Goal: Task Accomplishment & Management: Use online tool/utility

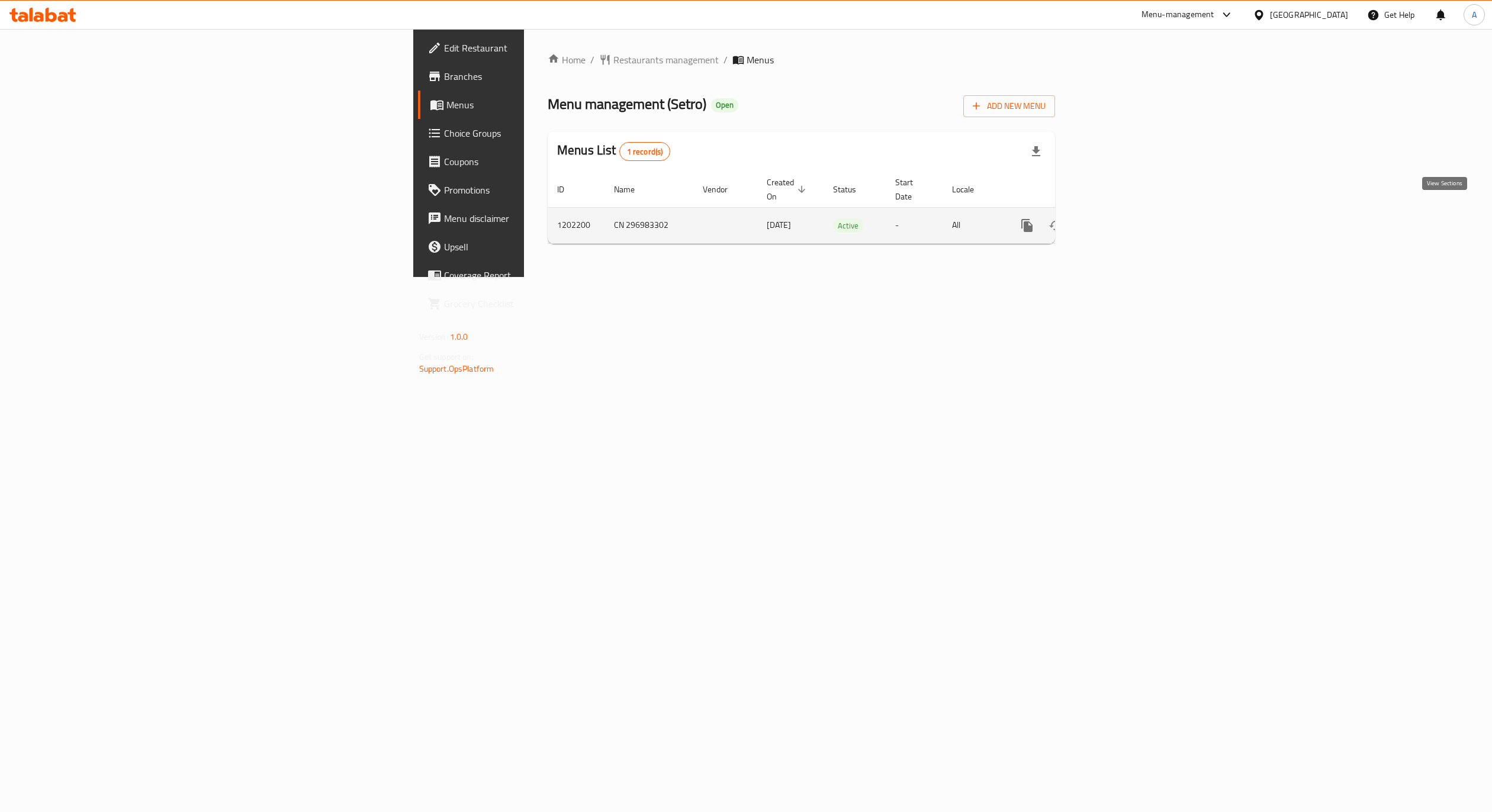
click at [1120, 219] on icon "enhanced table" at bounding box center [1112, 225] width 15 height 15
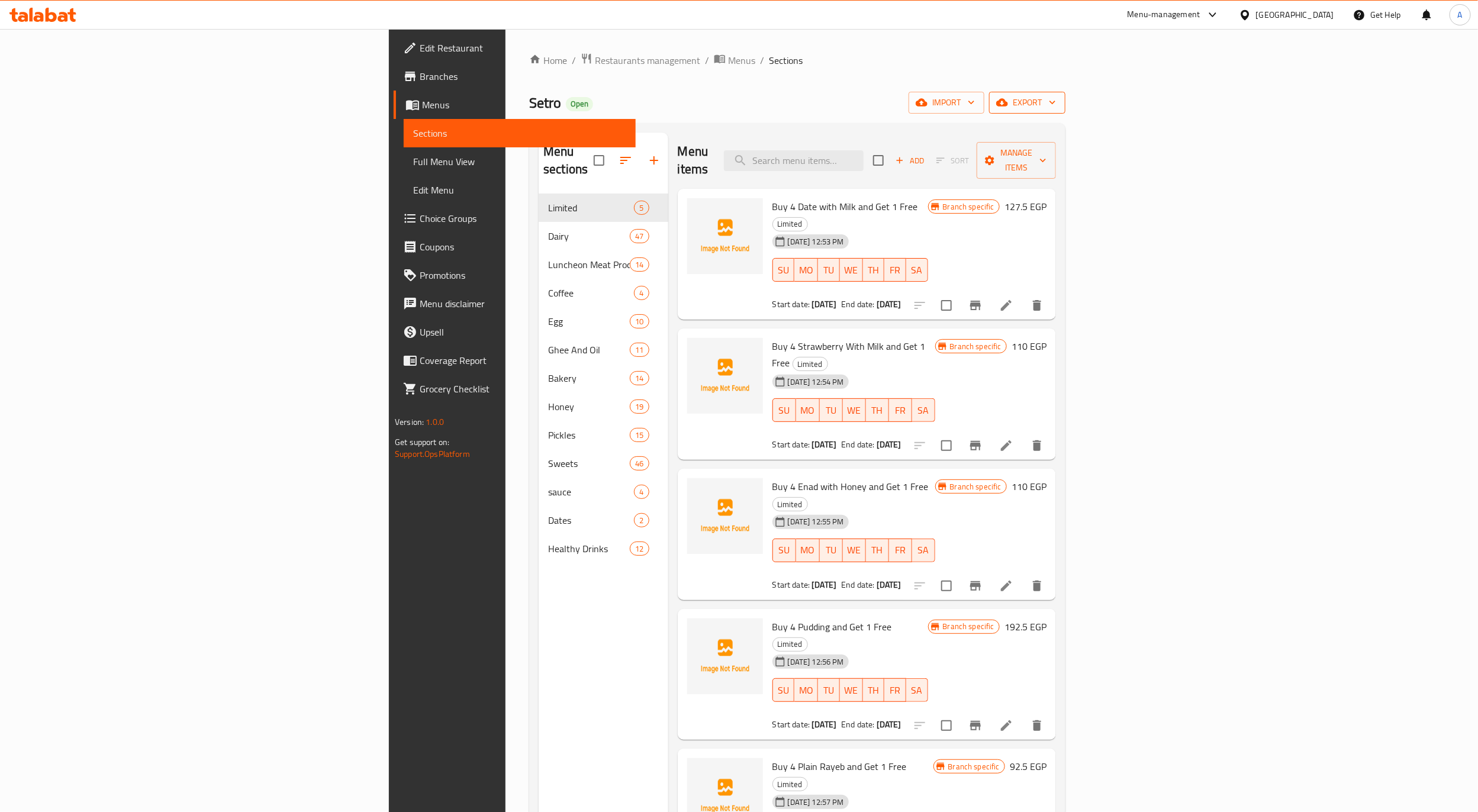
click at [1056, 104] on span "export" at bounding box center [1027, 102] width 58 height 15
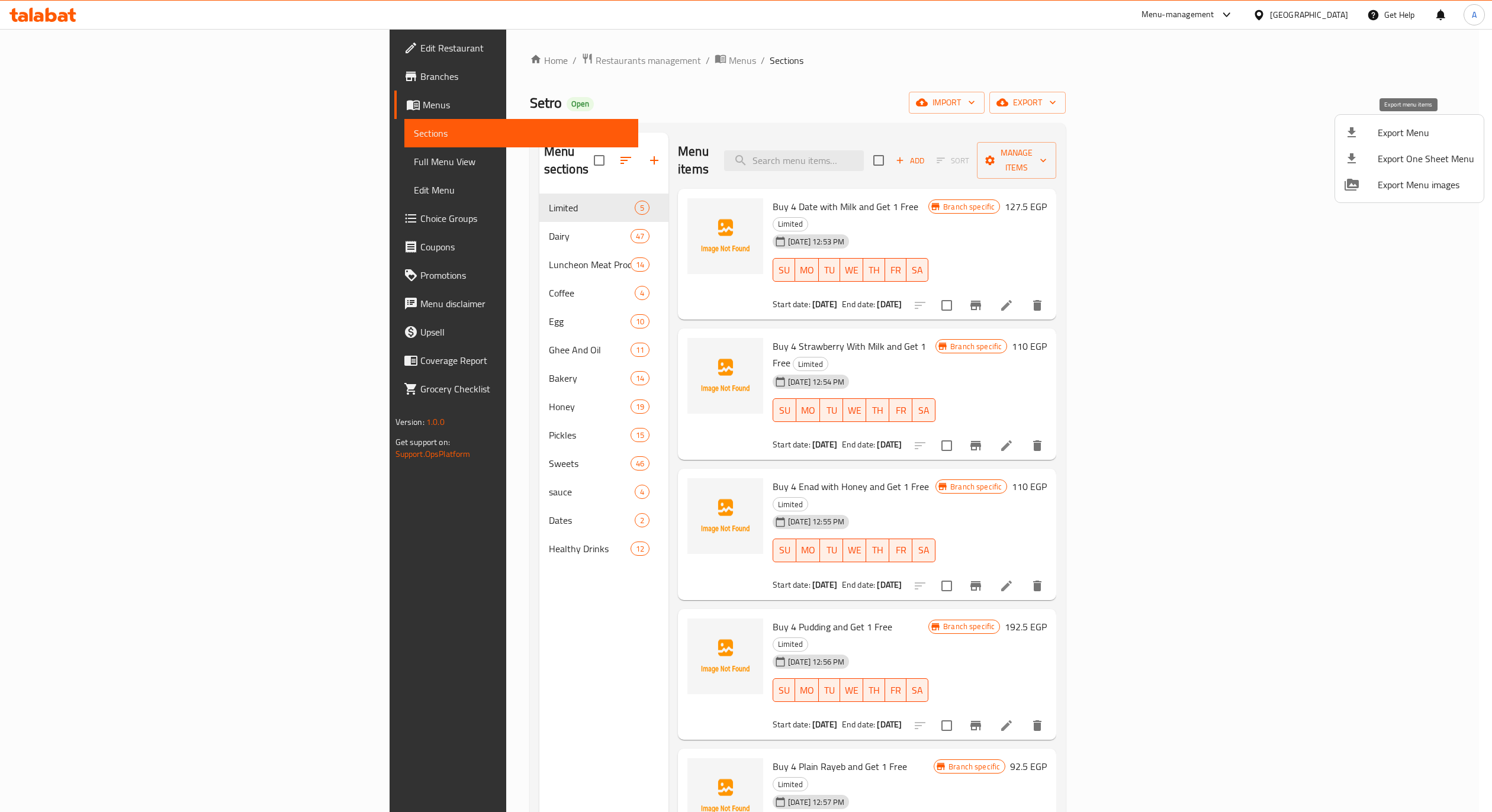
click at [1392, 134] on span "Export Menu" at bounding box center [1426, 133] width 97 height 15
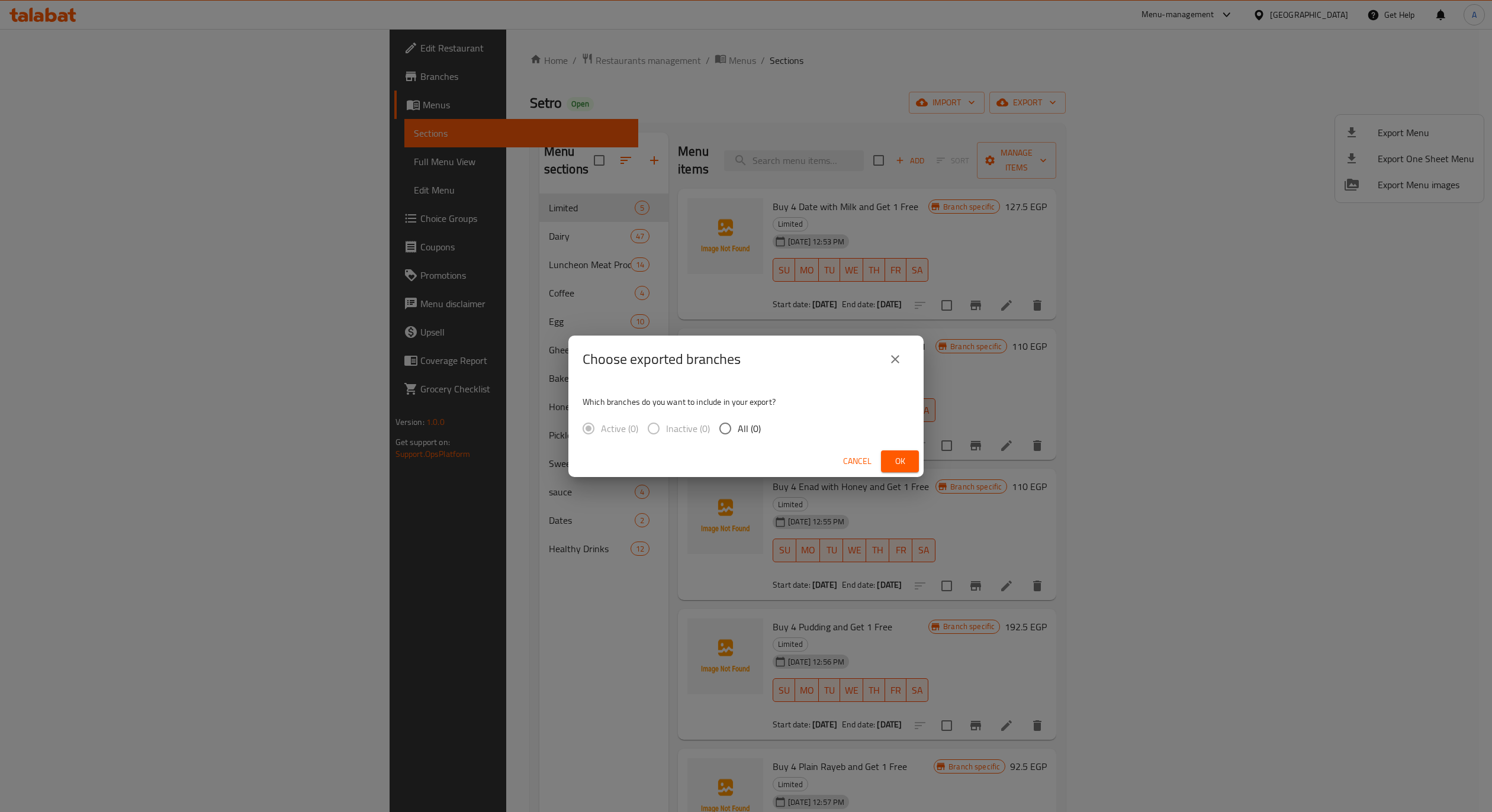
click at [714, 425] on input "All (0)" at bounding box center [725, 427] width 24 height 24
radio input "true"
click at [873, 455] on button "Cancel" at bounding box center [857, 461] width 38 height 21
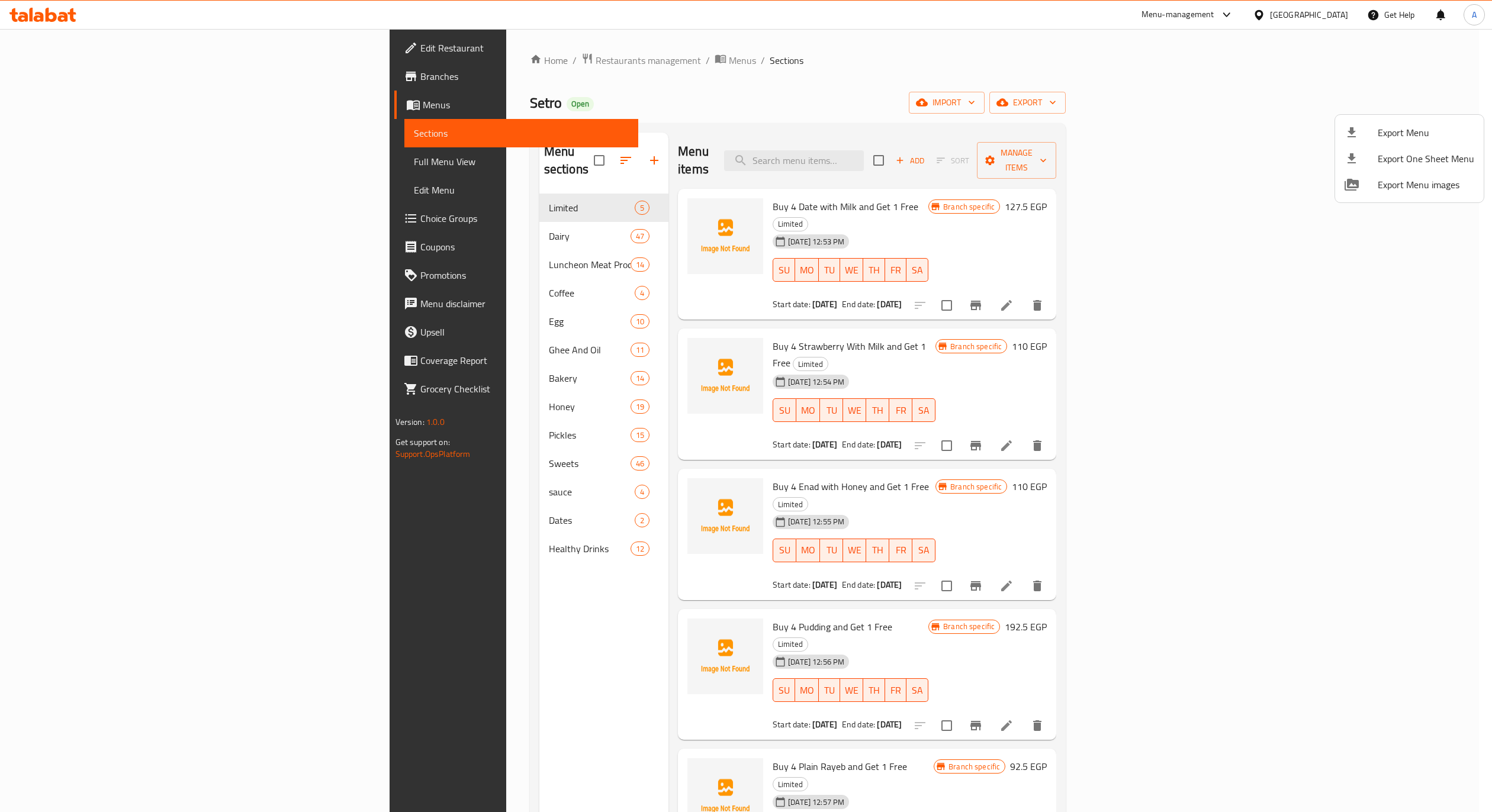
click at [1396, 106] on div at bounding box center [746, 406] width 1492 height 812
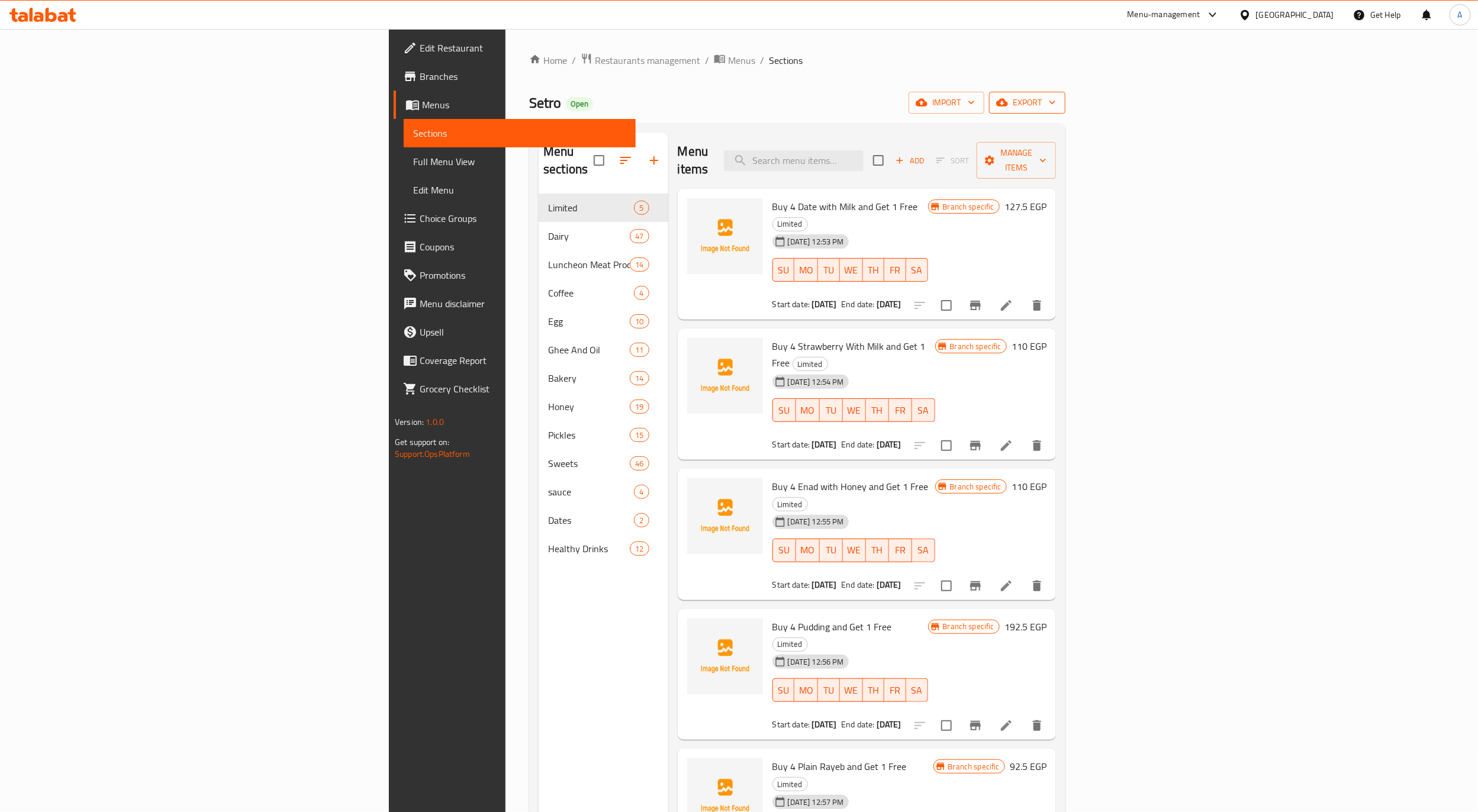
click at [1008, 100] on icon "button" at bounding box center [1003, 102] width 12 height 12
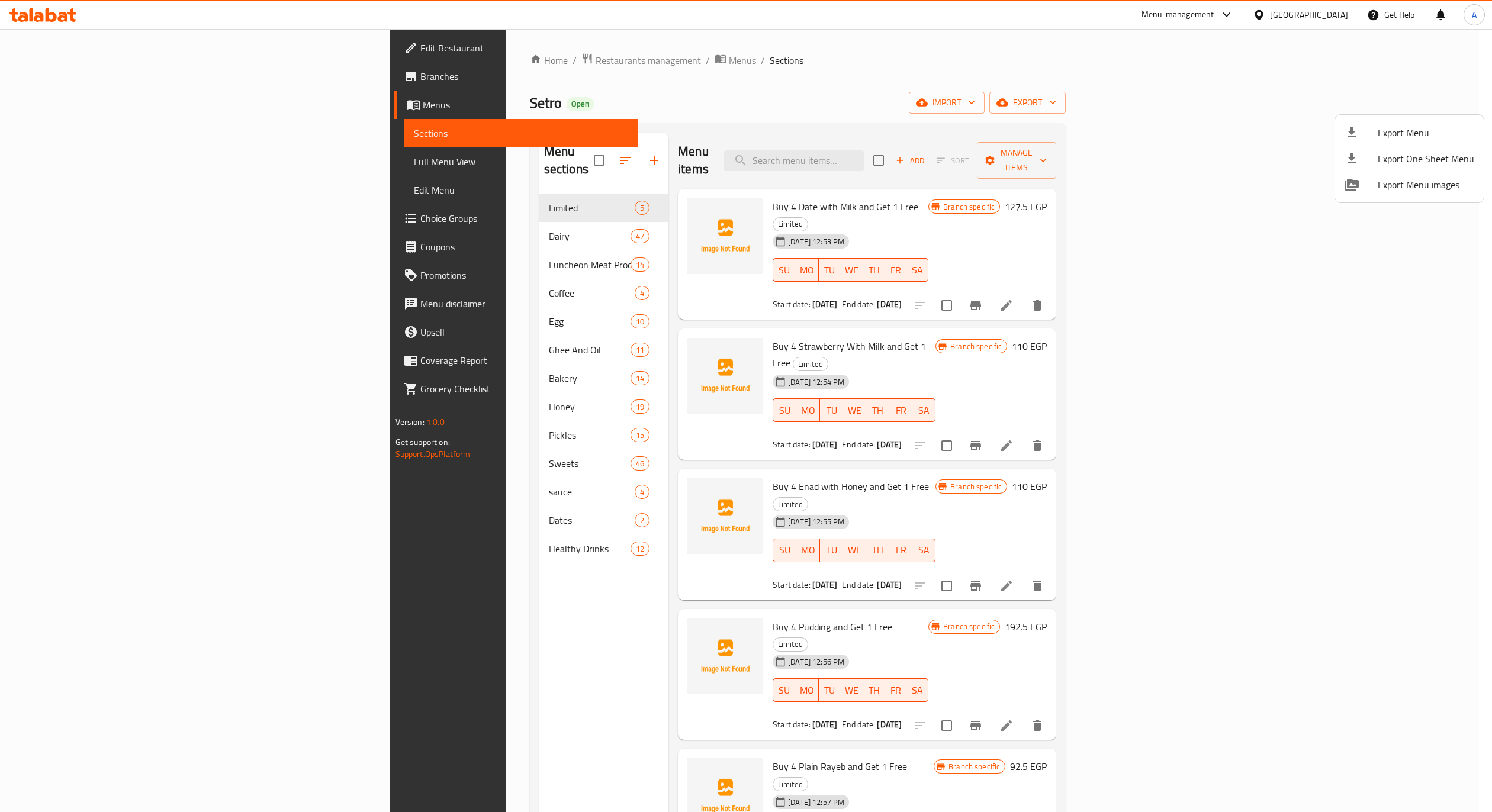
click at [1386, 137] on span "Export Menu" at bounding box center [1426, 133] width 97 height 15
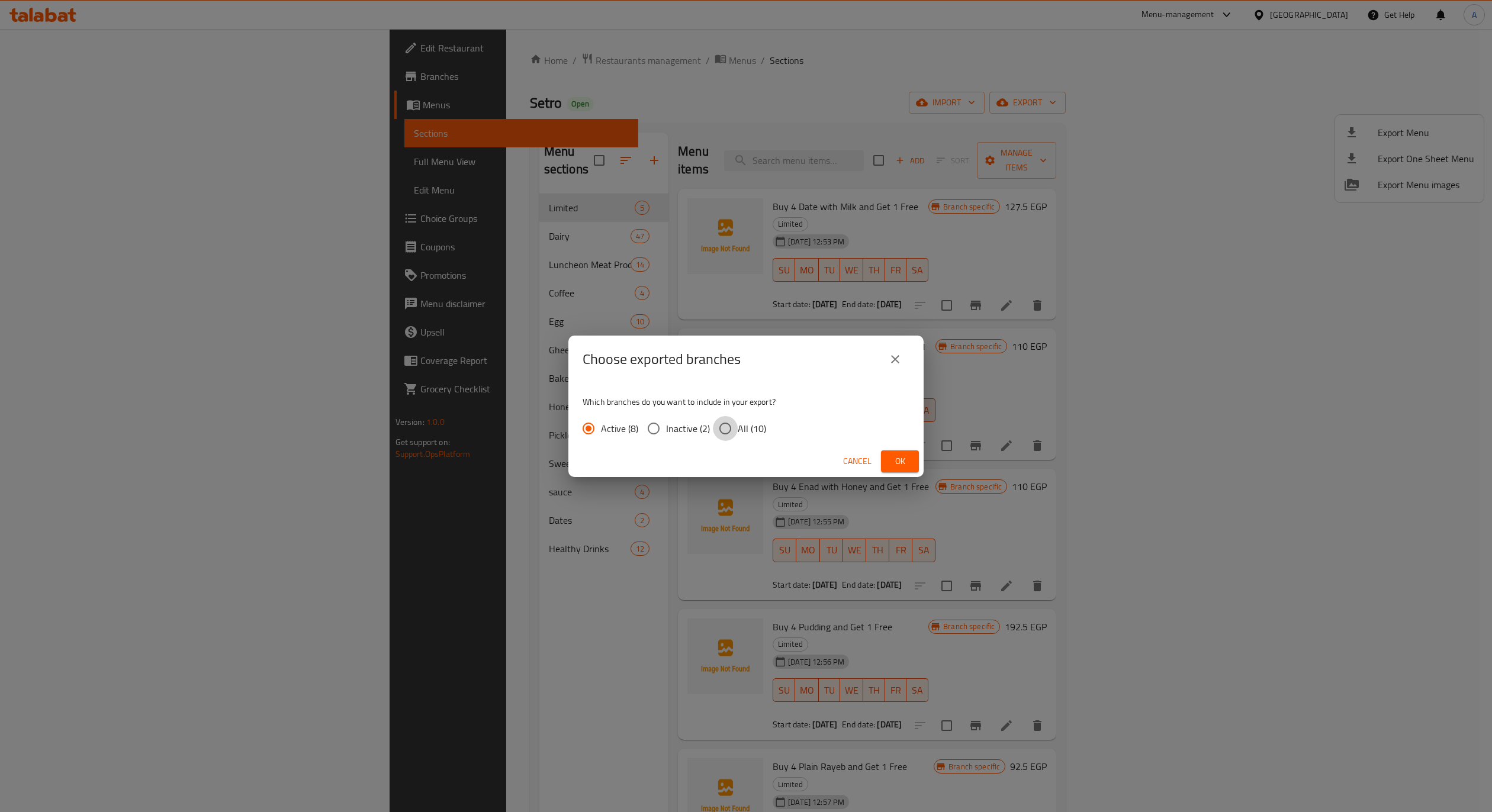
click at [732, 430] on input "All (10)" at bounding box center [725, 427] width 24 height 24
radio input "true"
click at [900, 461] on span "Ok" at bounding box center [899, 461] width 19 height 15
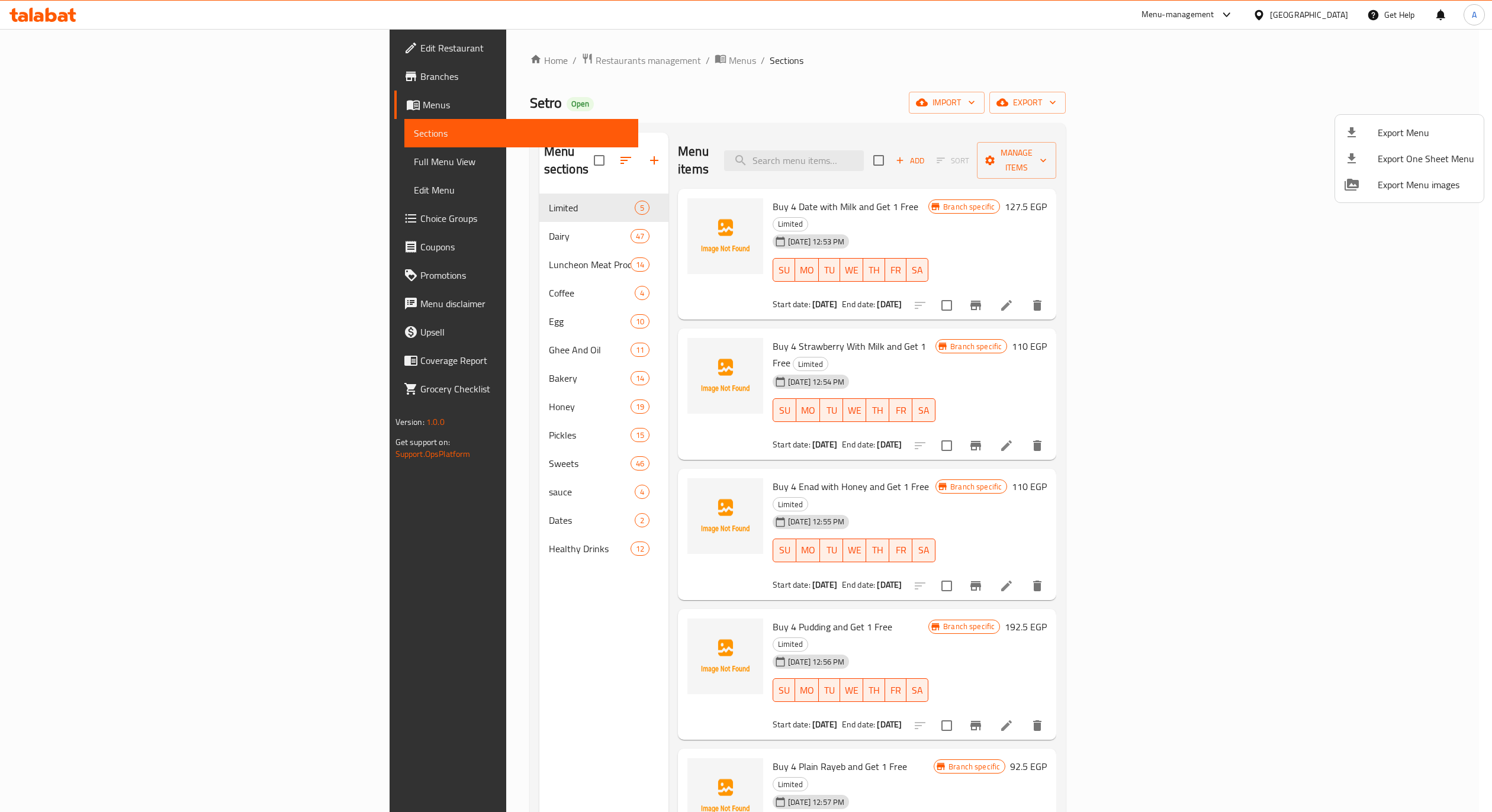
click at [68, 82] on div at bounding box center [746, 406] width 1492 height 812
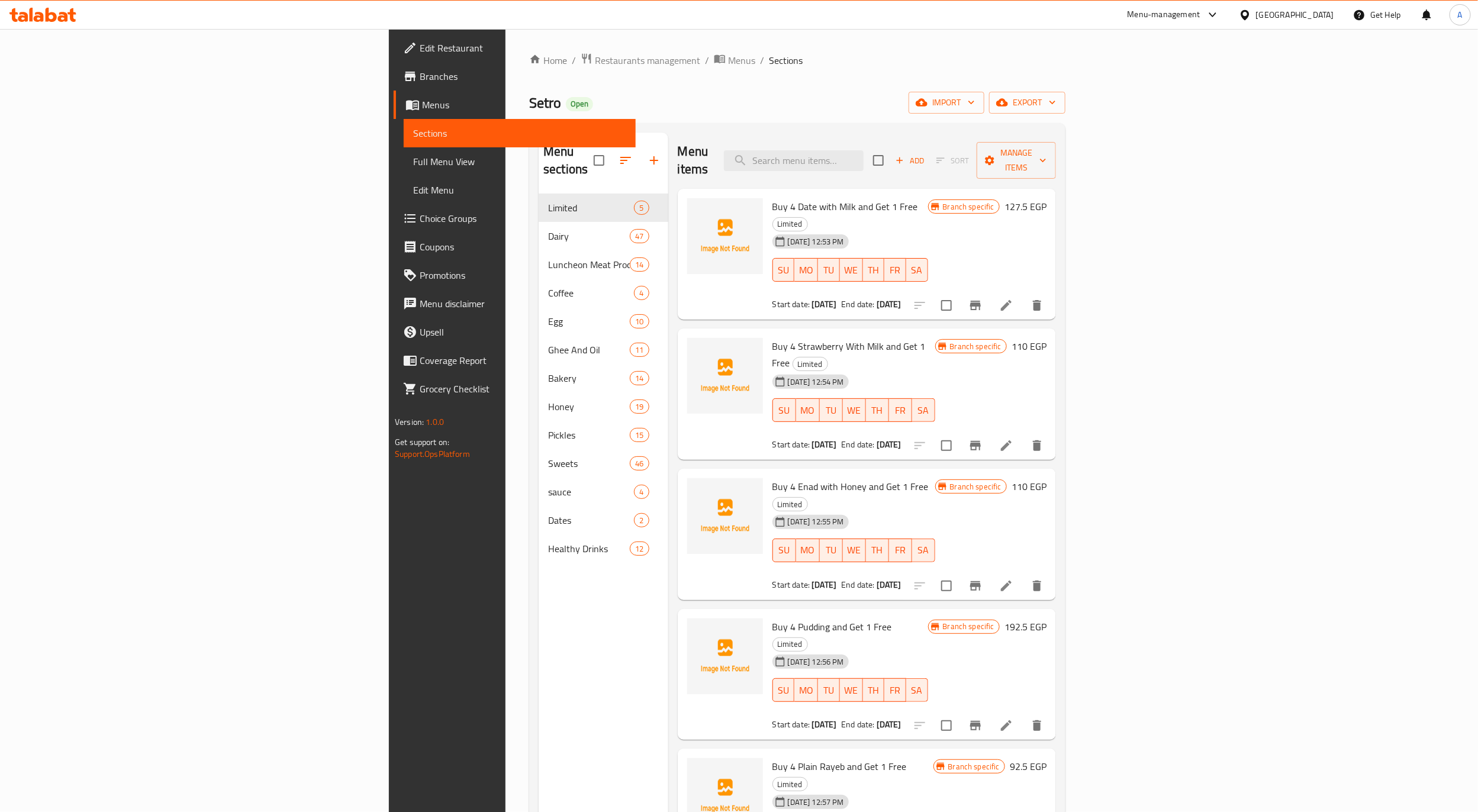
click at [420, 82] on span "Branches" at bounding box center [523, 76] width 207 height 15
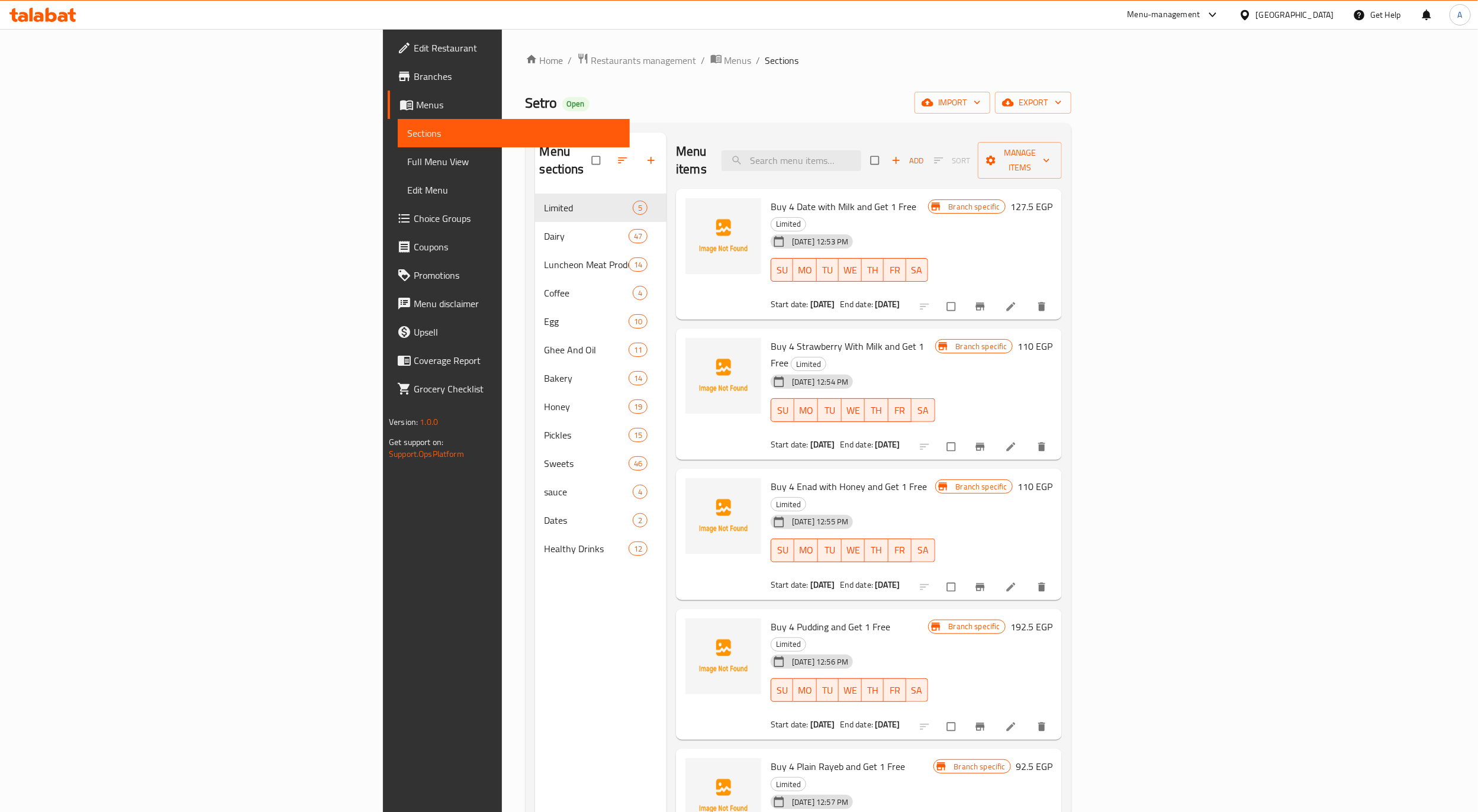
click at [407, 162] on span "Full Menu View" at bounding box center [513, 161] width 213 height 15
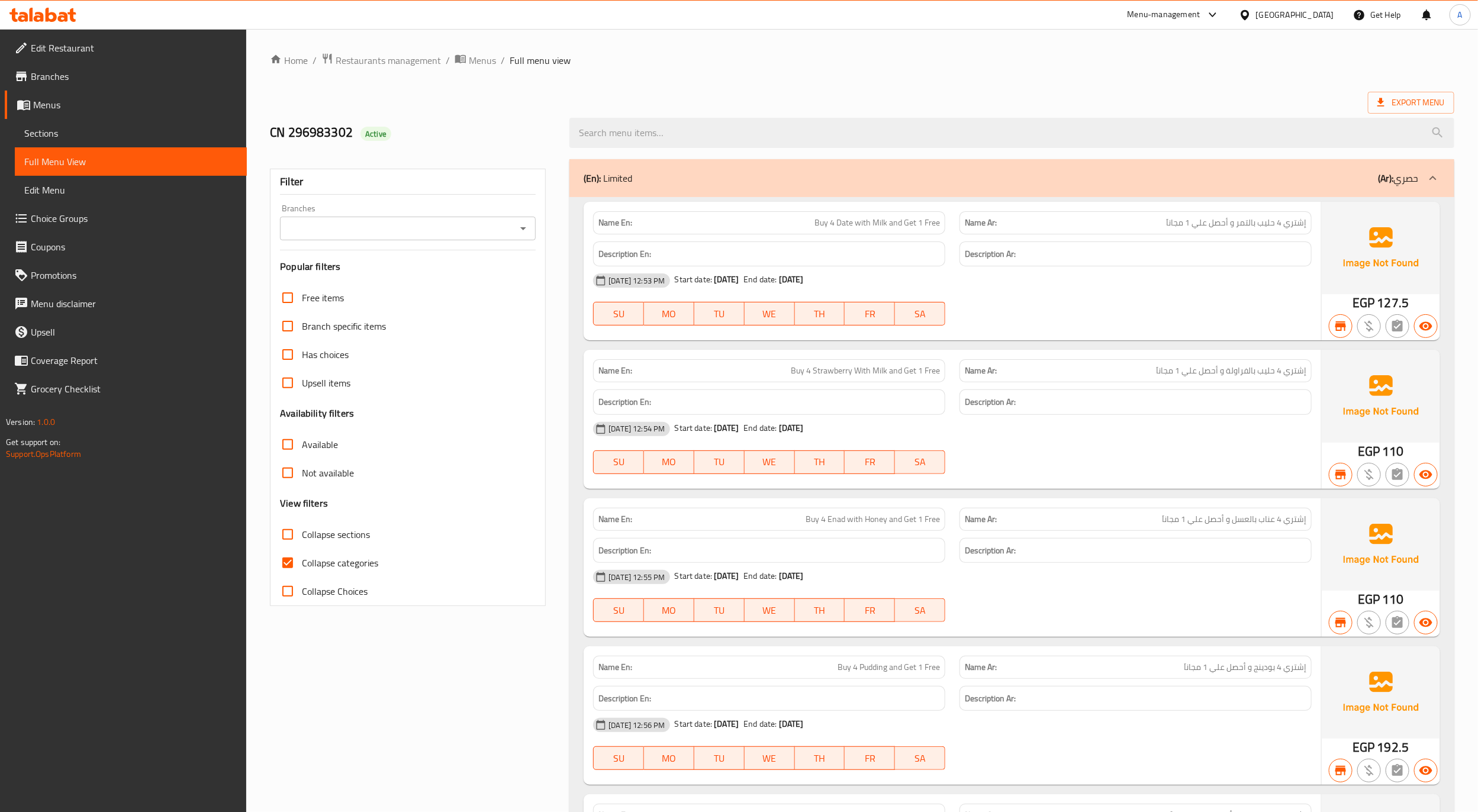
click at [159, 136] on span "Sections" at bounding box center [131, 133] width 213 height 15
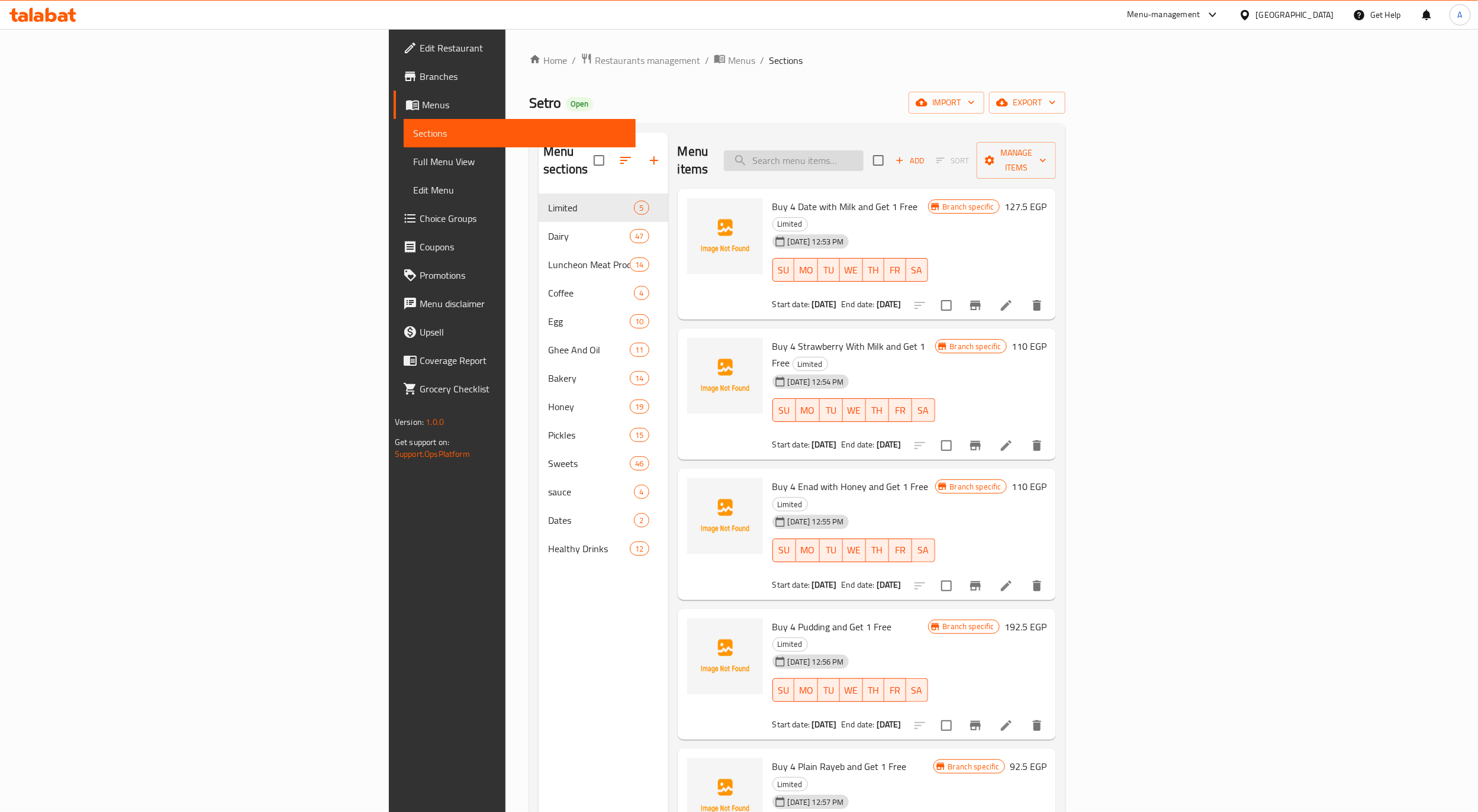
click at [864, 151] on input "search" at bounding box center [794, 160] width 140 height 20
paste input "Setro Whole Natural Processed Milk 1 Kg"
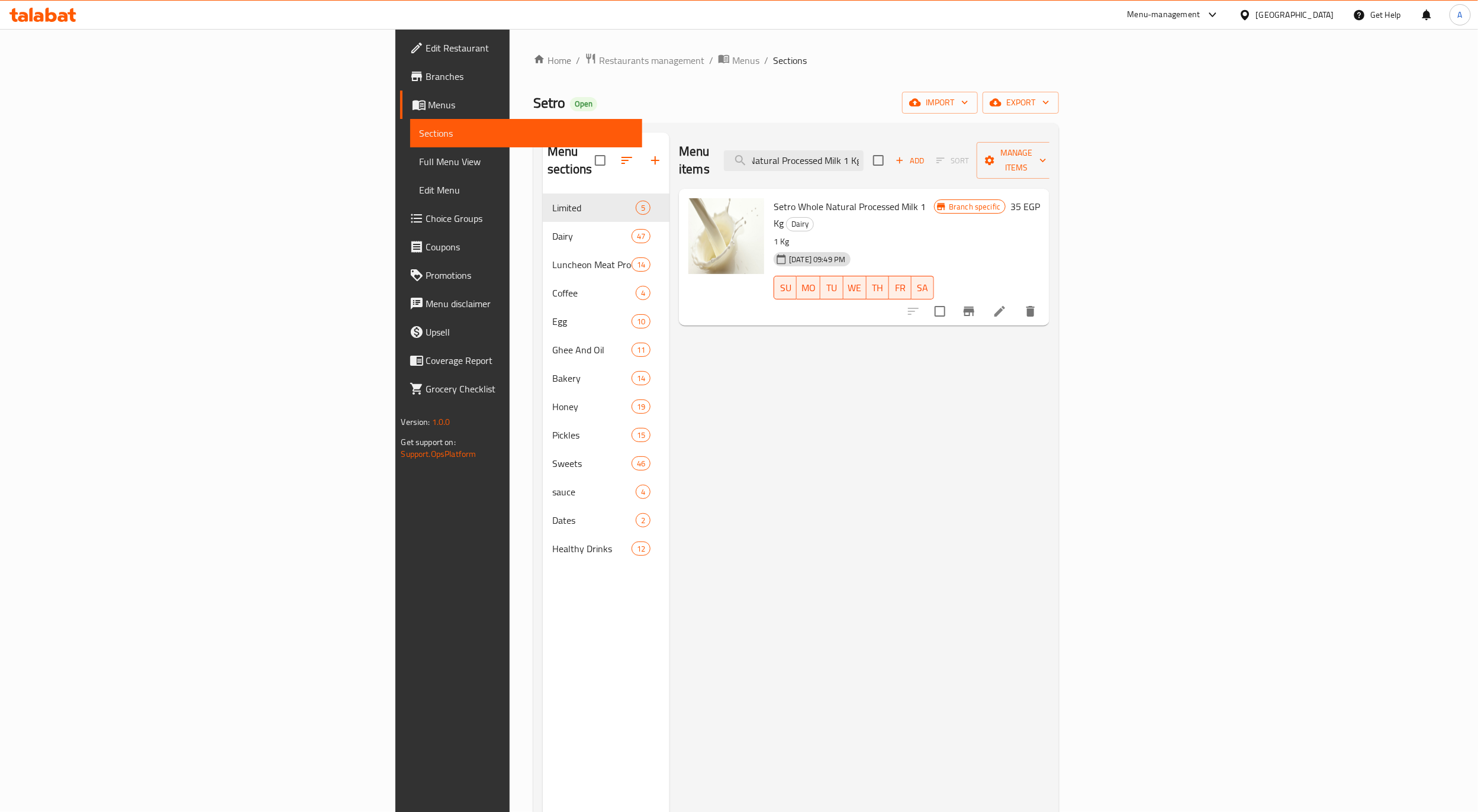
type input "Setro Whole Natural Processed Milk 1 Kg"
click at [974, 306] on icon "Branch-specific-item" at bounding box center [968, 311] width 11 height 10
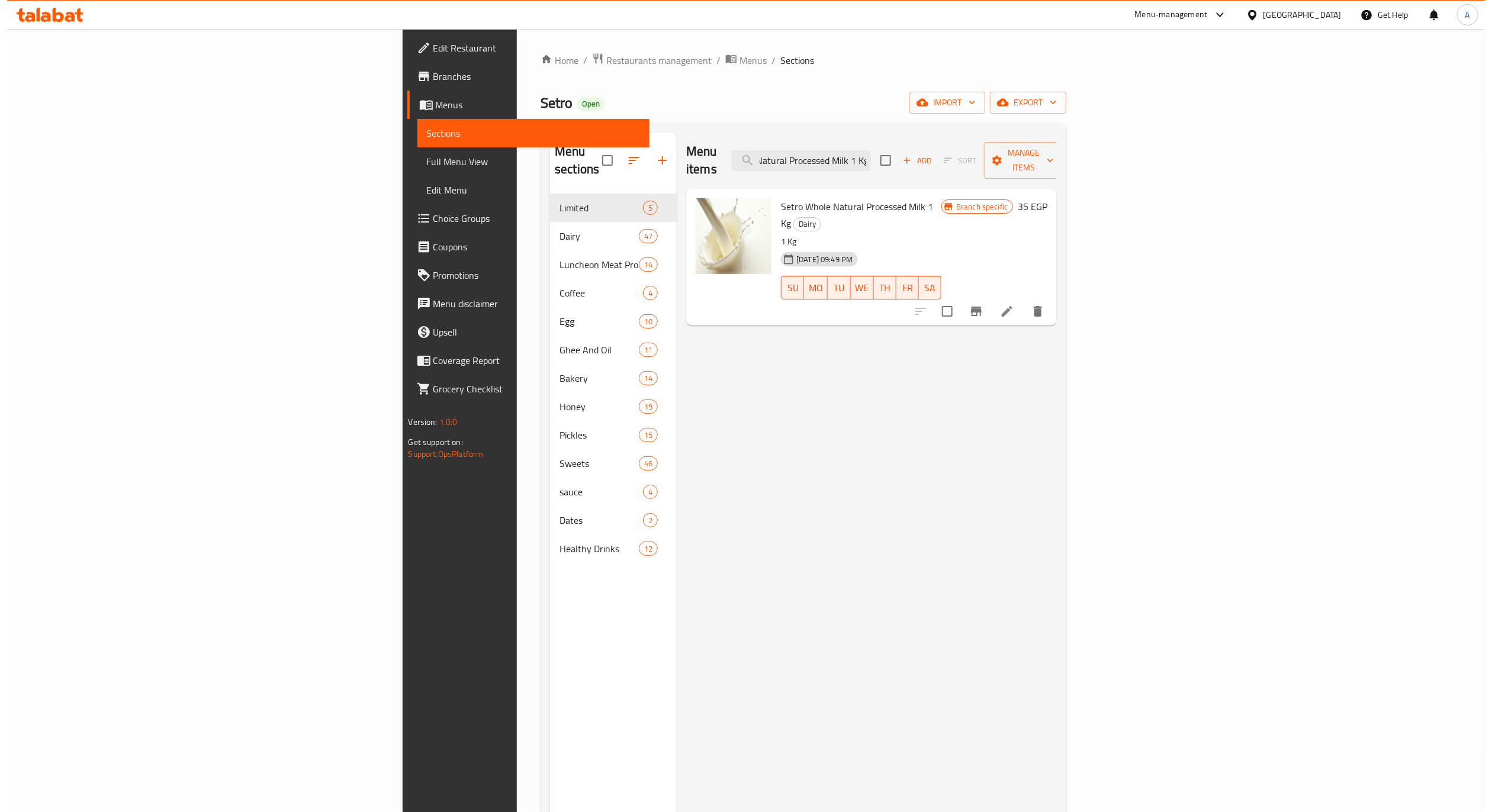
scroll to position [0, 0]
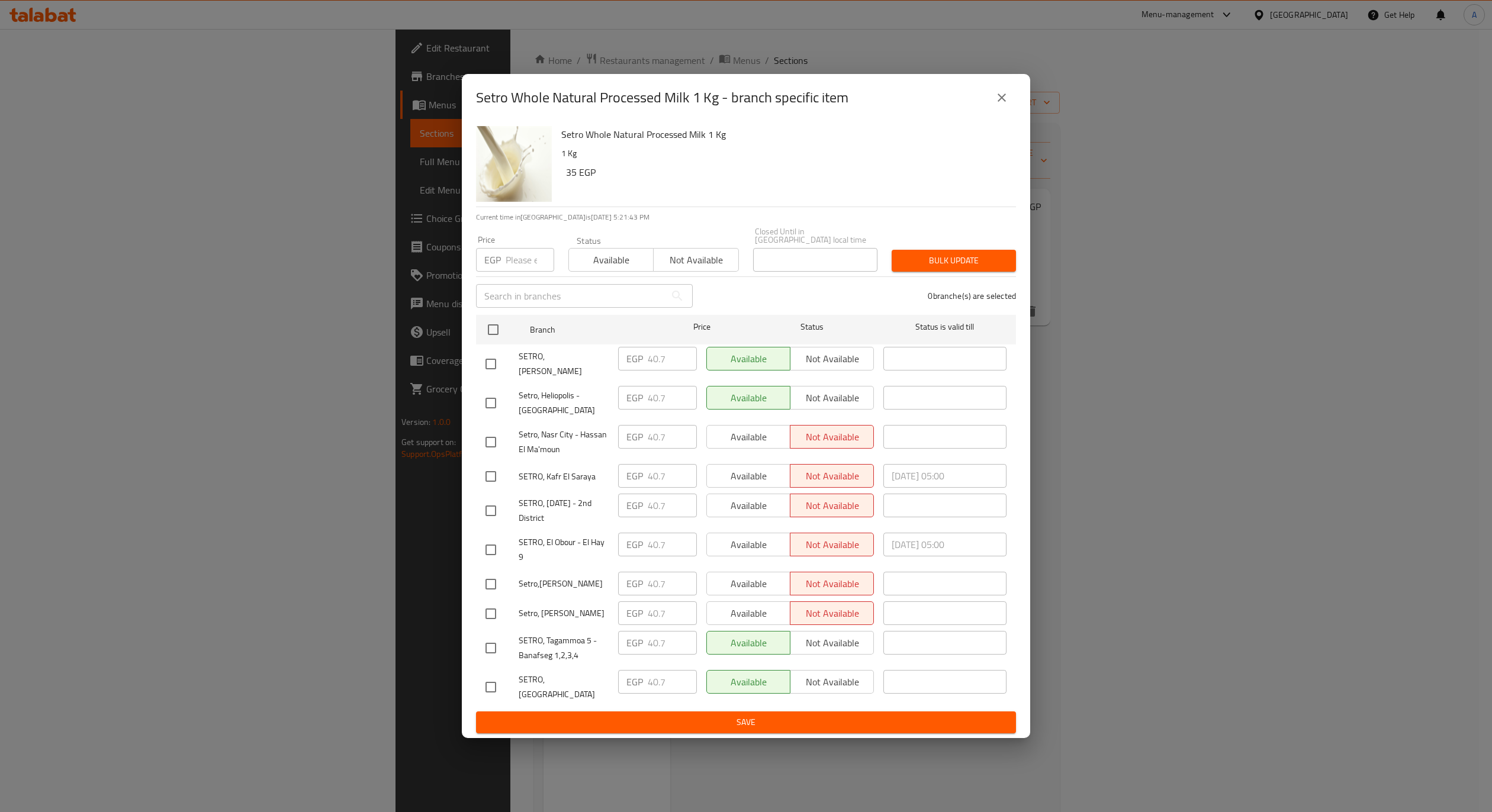
click at [722, 177] on h6 "35 EGP" at bounding box center [786, 172] width 440 height 17
click at [793, 54] on div "Setro Whole Natural Processed Milk 1 Kg - branch specific item Setro Whole Natu…" at bounding box center [746, 406] width 1492 height 812
click at [1011, 103] on button "close" at bounding box center [1001, 98] width 28 height 28
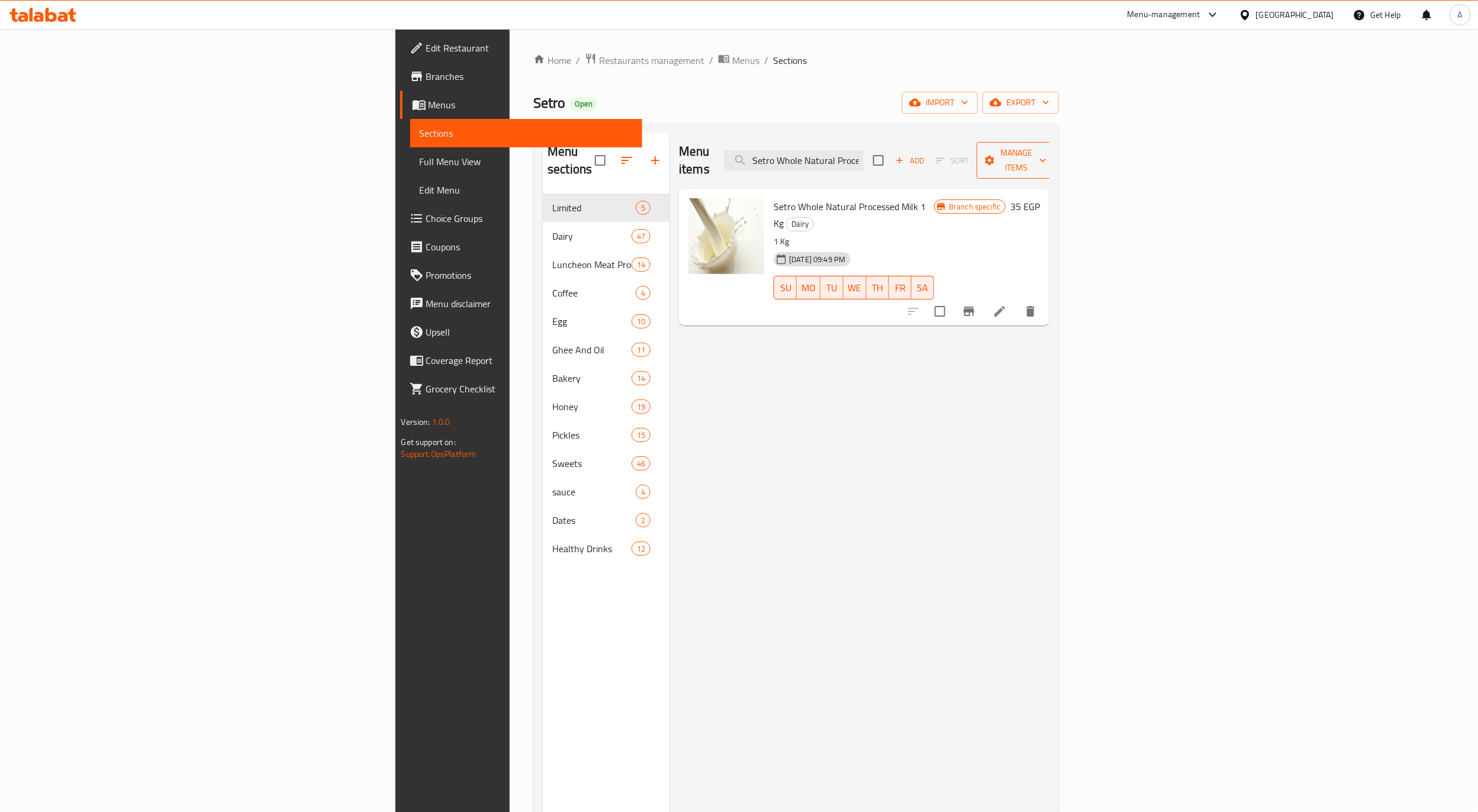
click at [1047, 147] on span "Manage items" at bounding box center [1016, 160] width 61 height 29
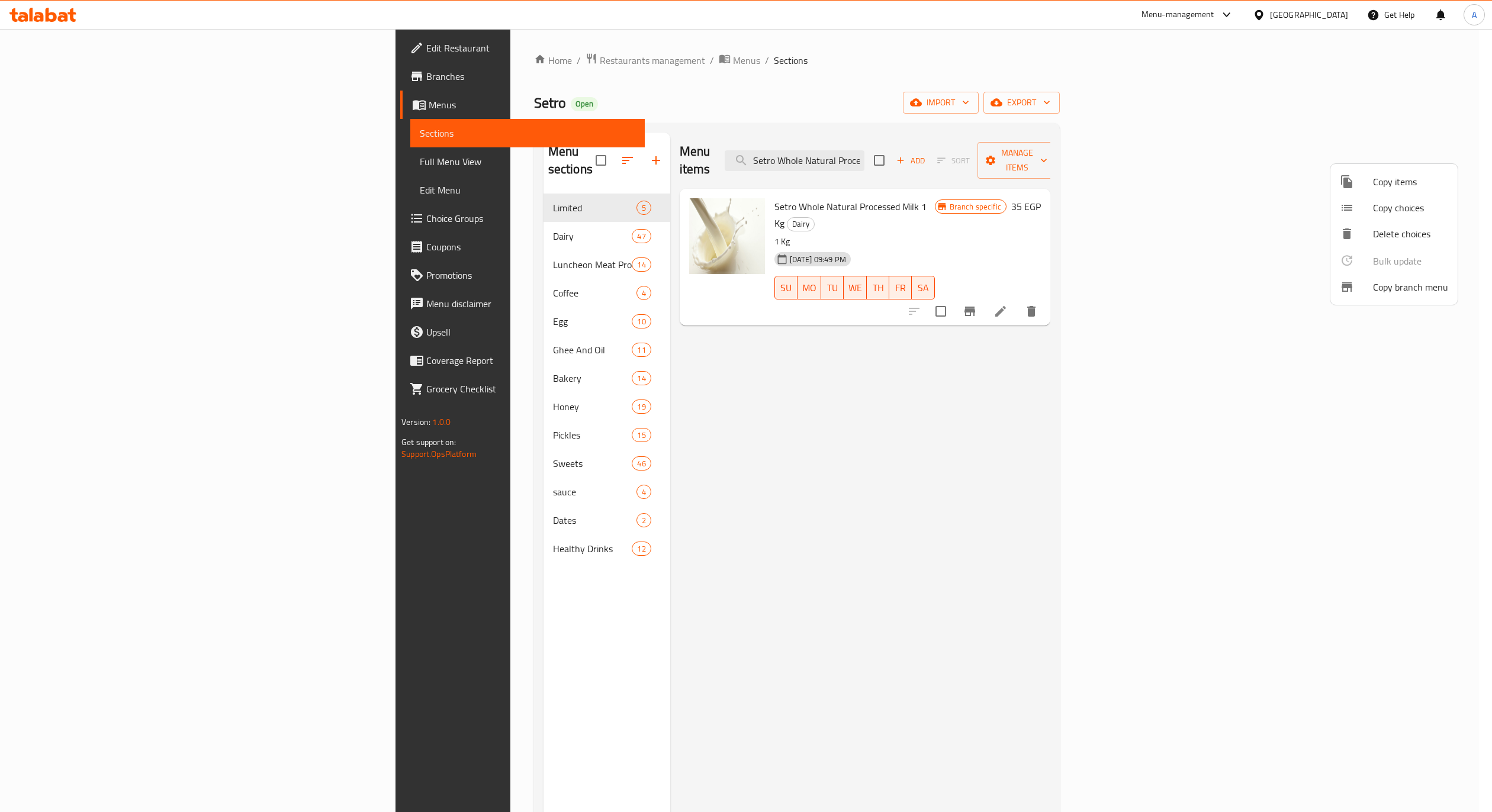
click at [1416, 290] on span "Copy branch menu" at bounding box center [1410, 287] width 75 height 15
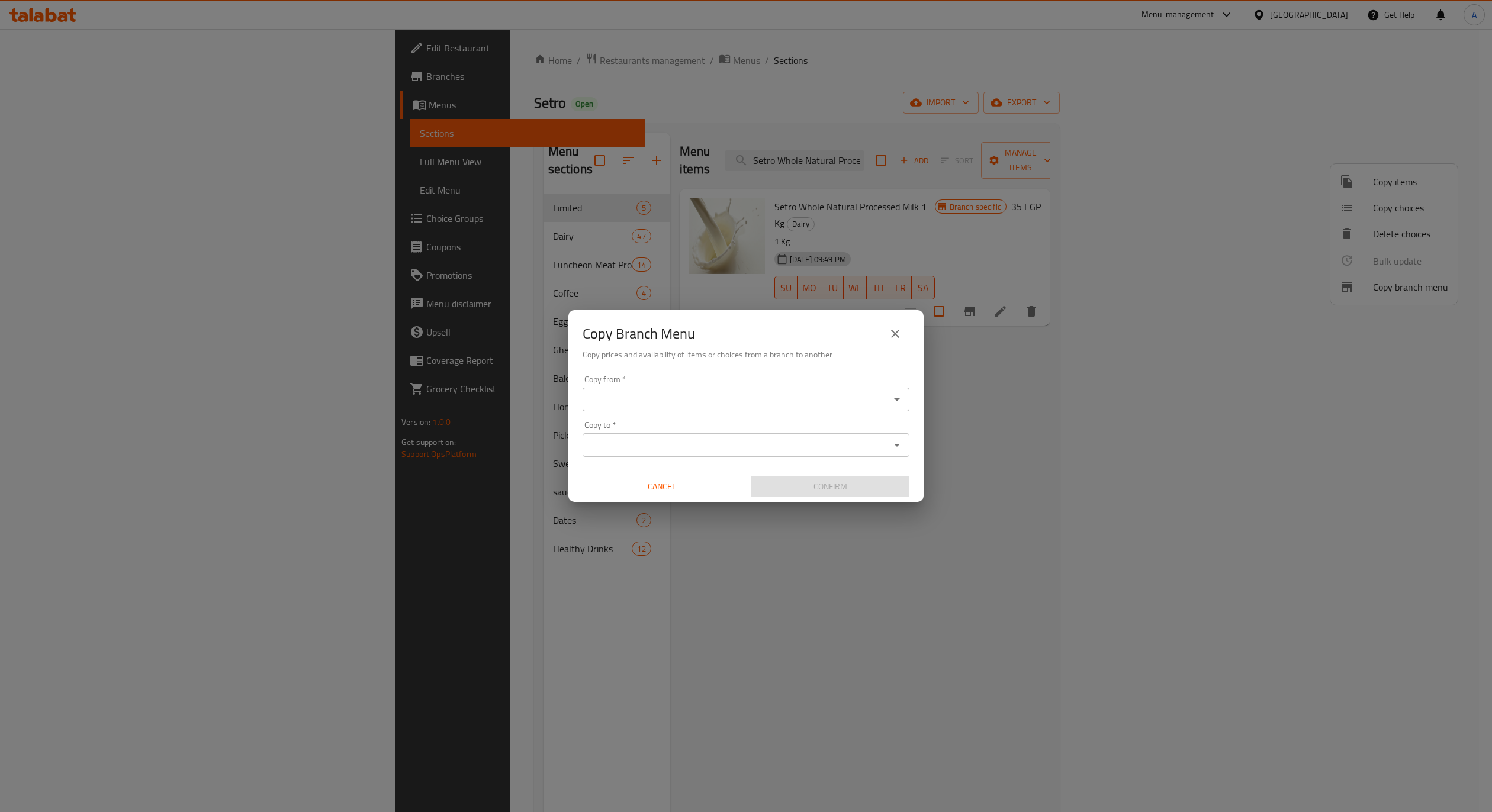
click at [780, 410] on div "Copy from *" at bounding box center [746, 399] width 327 height 23
click at [789, 401] on input "Copy from   *" at bounding box center [735, 399] width 300 height 17
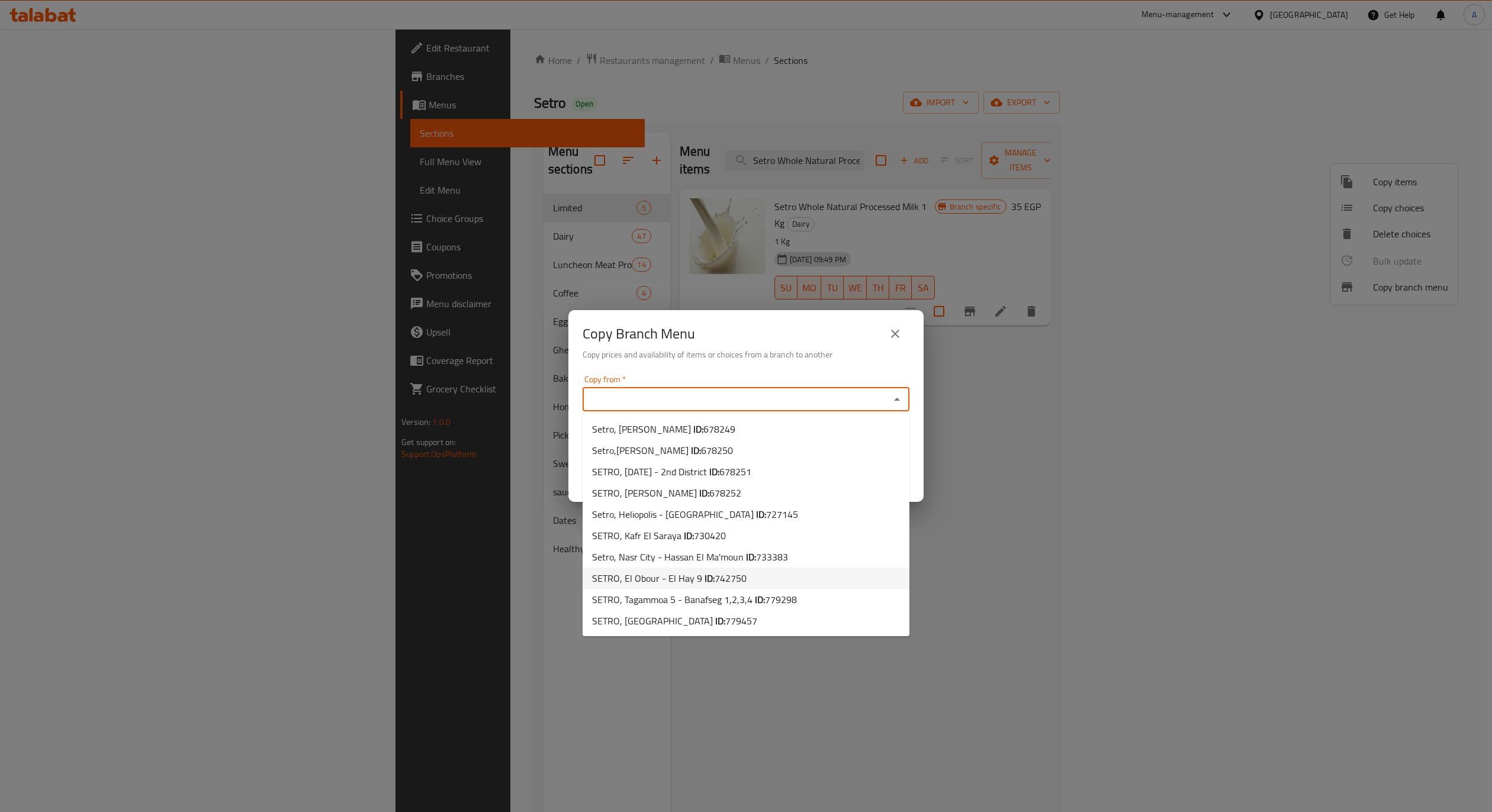
click at [777, 578] on li "SETRO, El Obour - El Hay 9 ID: 742750" at bounding box center [746, 579] width 327 height 21
type input "SETRO, El Obour - El Hay 9"
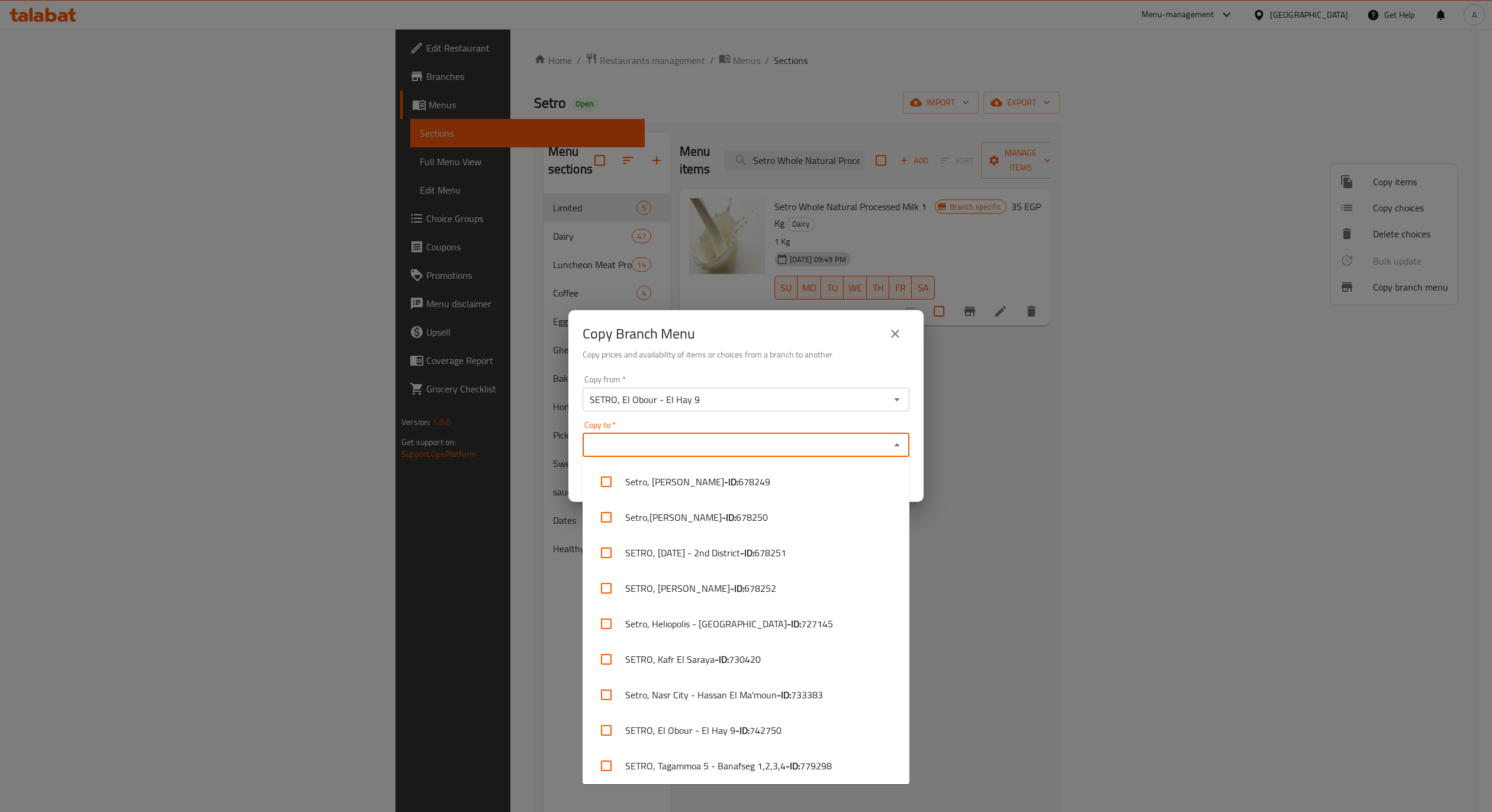
click at [764, 448] on input "Copy to   *" at bounding box center [735, 445] width 300 height 17
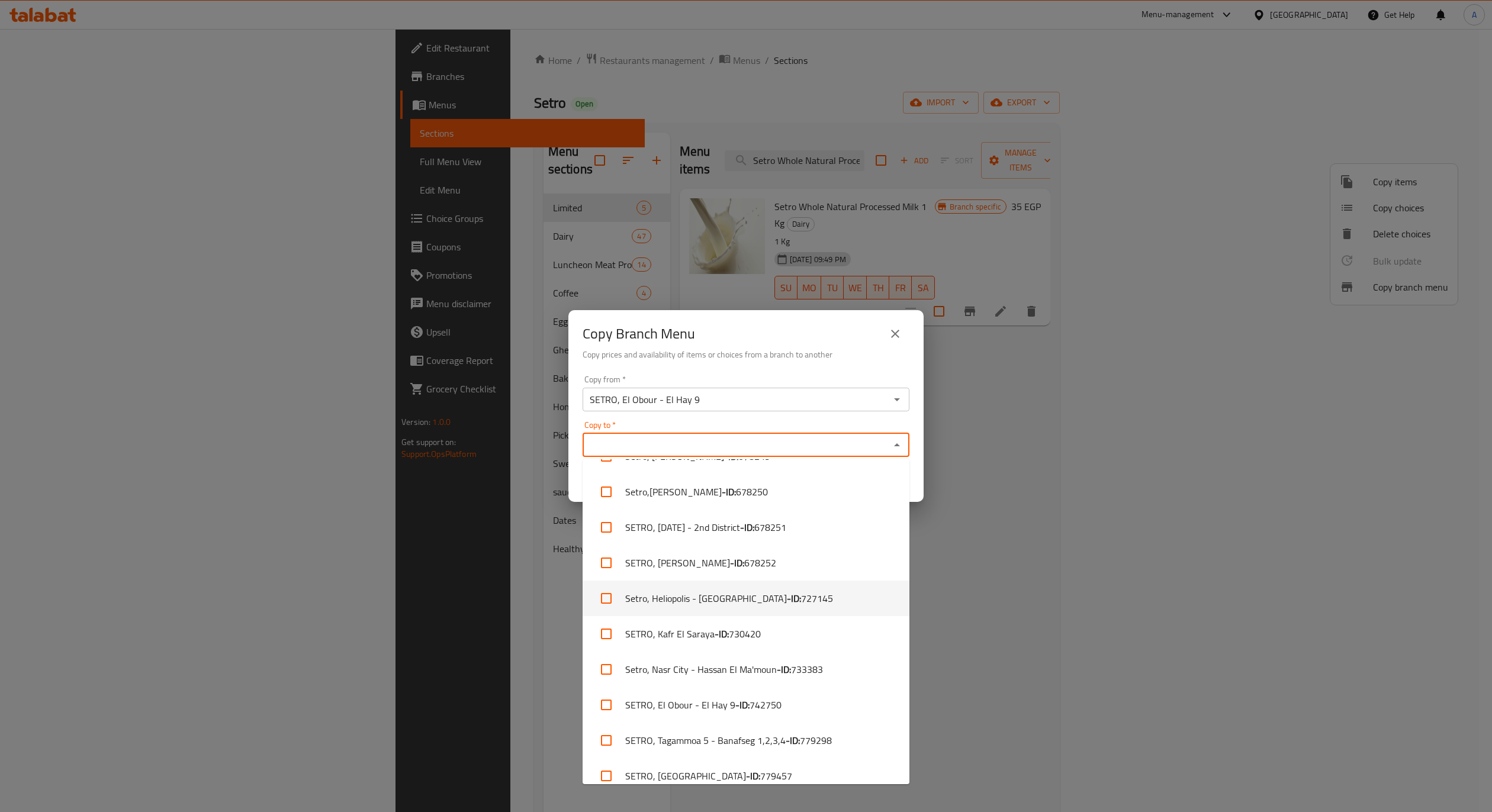
scroll to position [39, 0]
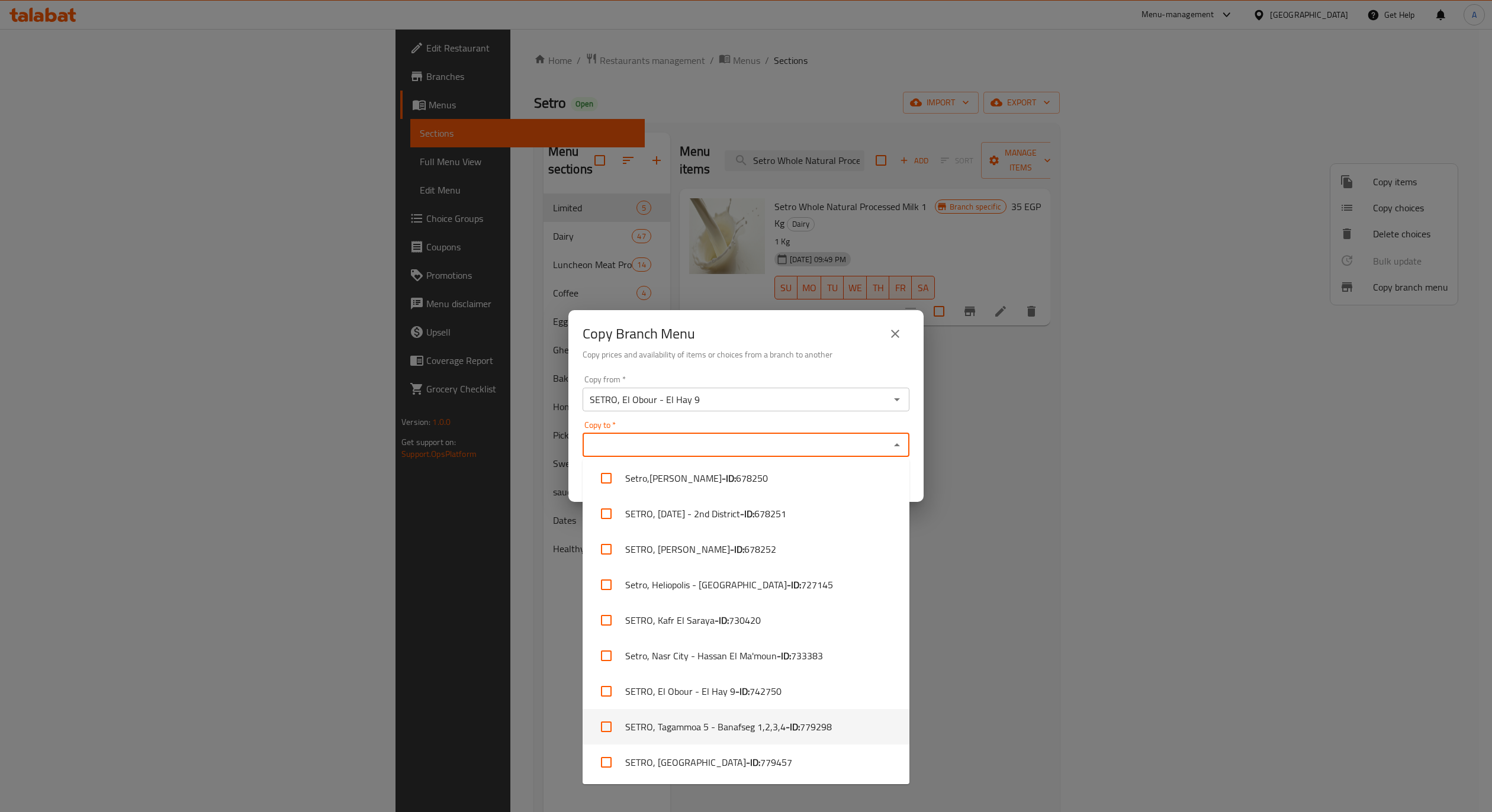
drag, startPoint x: 793, startPoint y: 718, endPoint x: 803, endPoint y: 700, distance: 20.6
click at [794, 714] on li "SETRO, Tagammoa 5 - Banafseg 1,2,3,4 - ID: 779298" at bounding box center [746, 726] width 327 height 35
checkbox input "true"
click at [953, 567] on div "Copy Branch Menu Copy prices and availability of items or choices from a branch…" at bounding box center [746, 406] width 1492 height 812
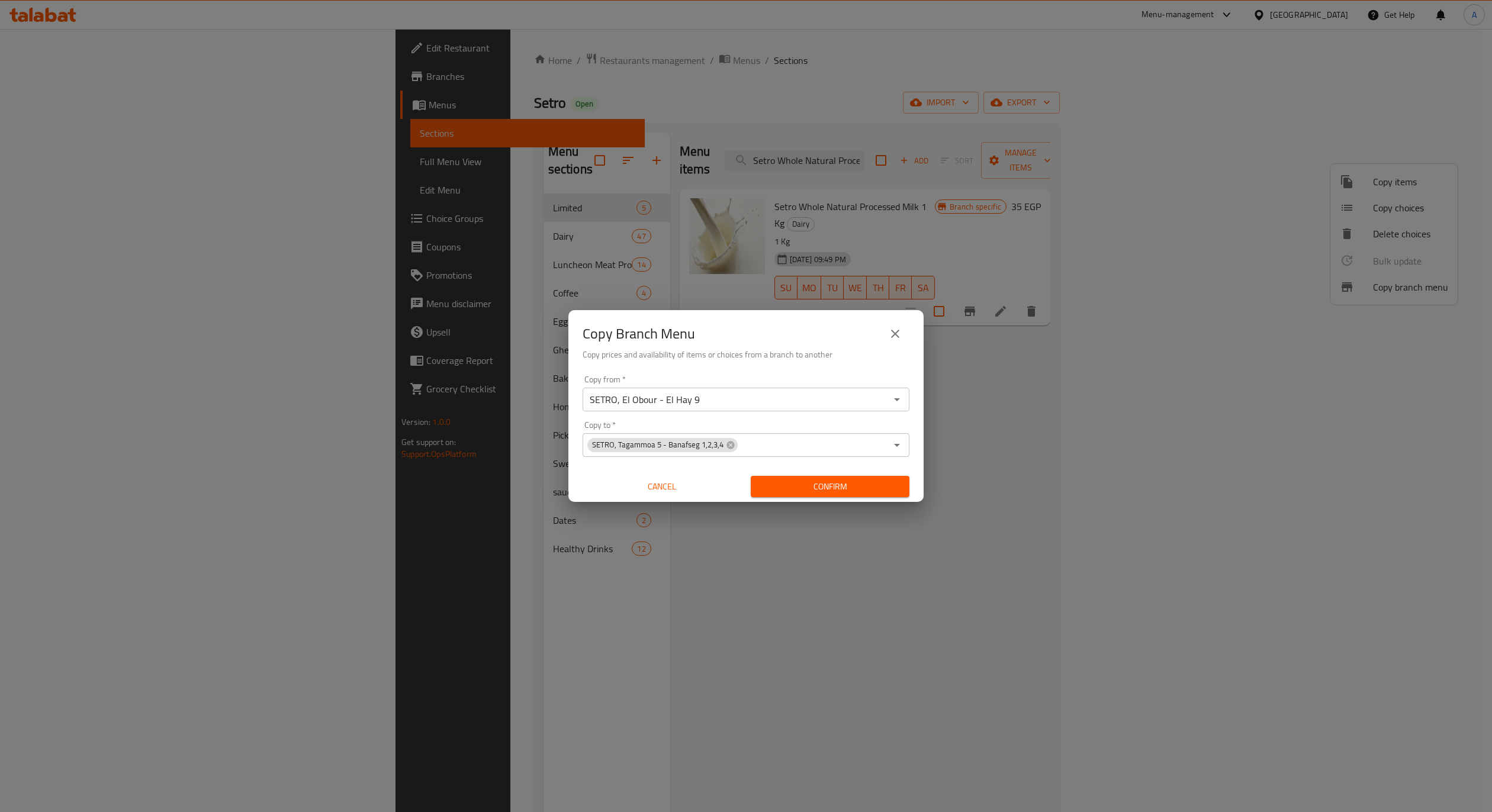
click at [864, 483] on span "Confirm" at bounding box center [830, 486] width 140 height 15
